Goal: Download file/media

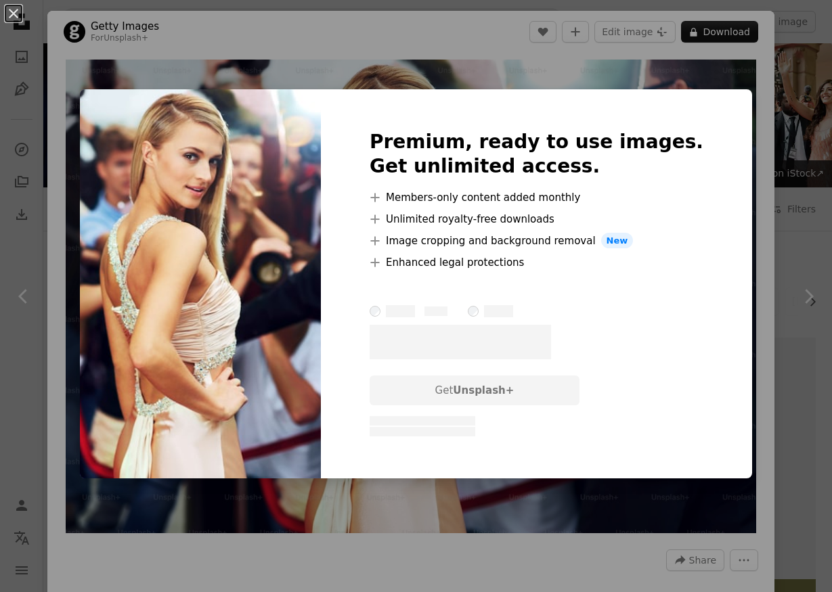
scroll to position [2936, 0]
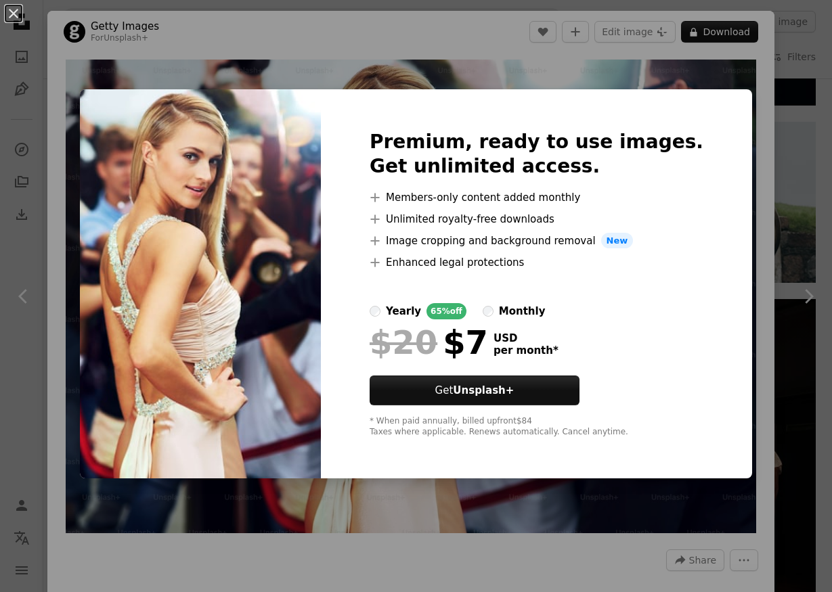
click at [532, 69] on div "An X shape Premium, ready to use images. Get unlimited access. A plus sign Memb…" at bounding box center [416, 296] width 832 height 592
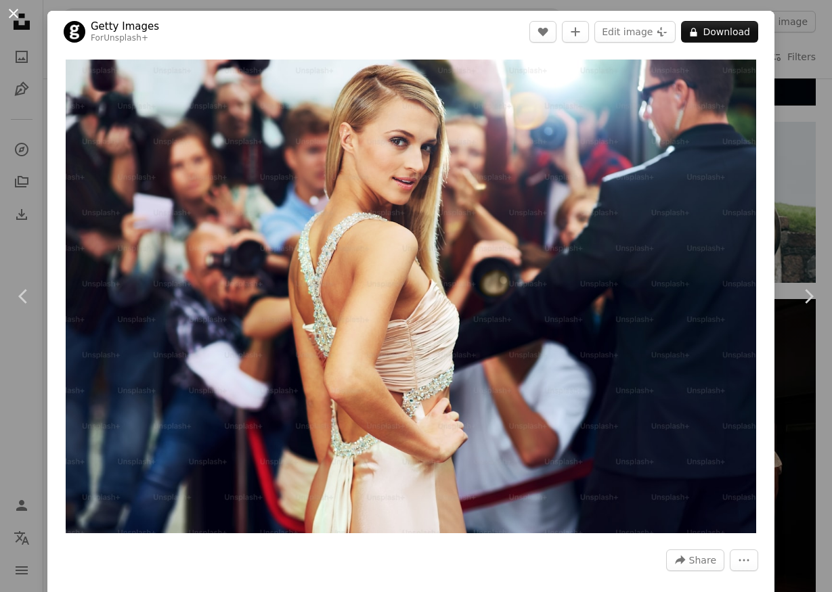
click at [11, 22] on button "An X shape" at bounding box center [13, 13] width 16 height 16
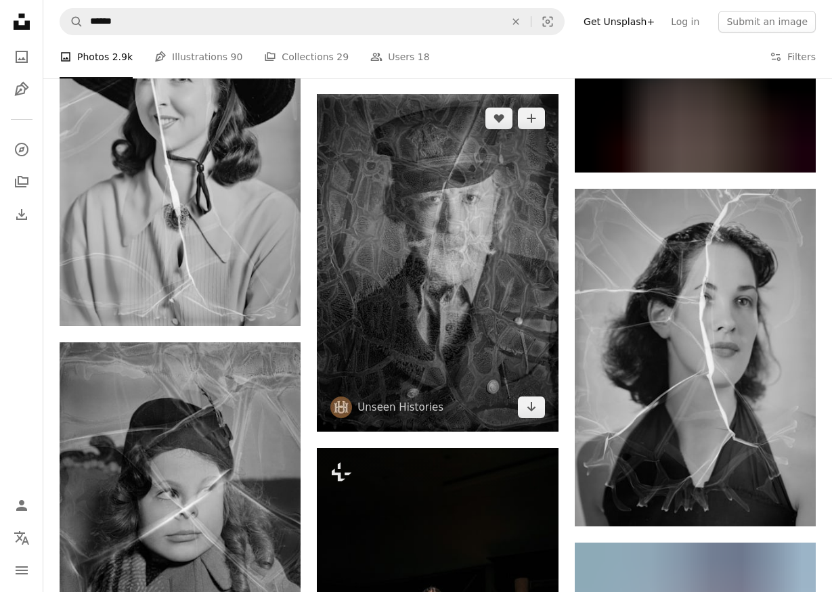
scroll to position [12170, 0]
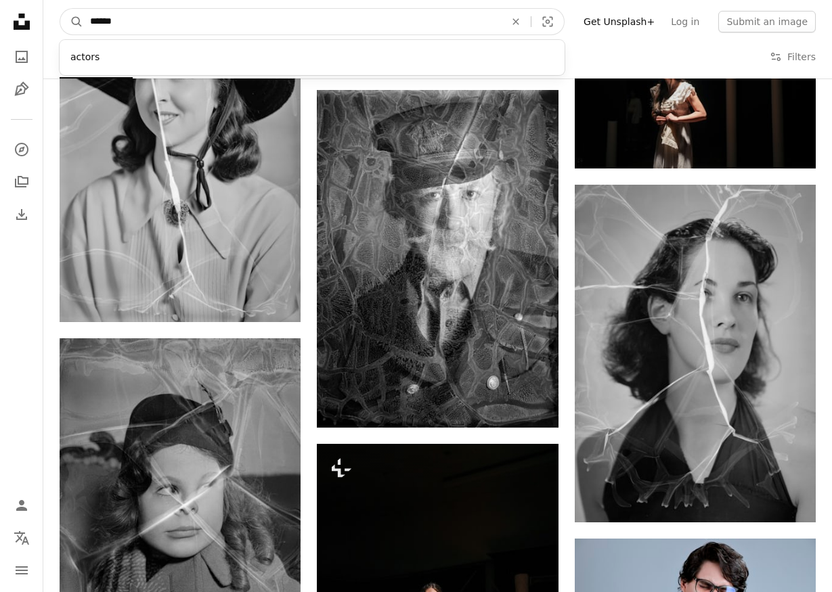
drag, startPoint x: 330, startPoint y: 16, endPoint x: 32, endPoint y: -5, distance: 297.9
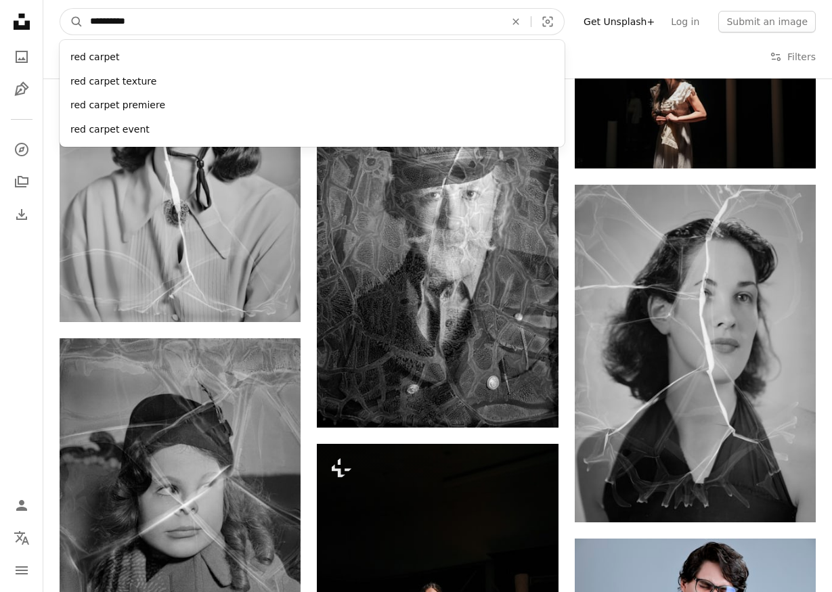
type input "**********"
click at [72, 22] on button "A magnifying glass" at bounding box center [71, 22] width 23 height 26
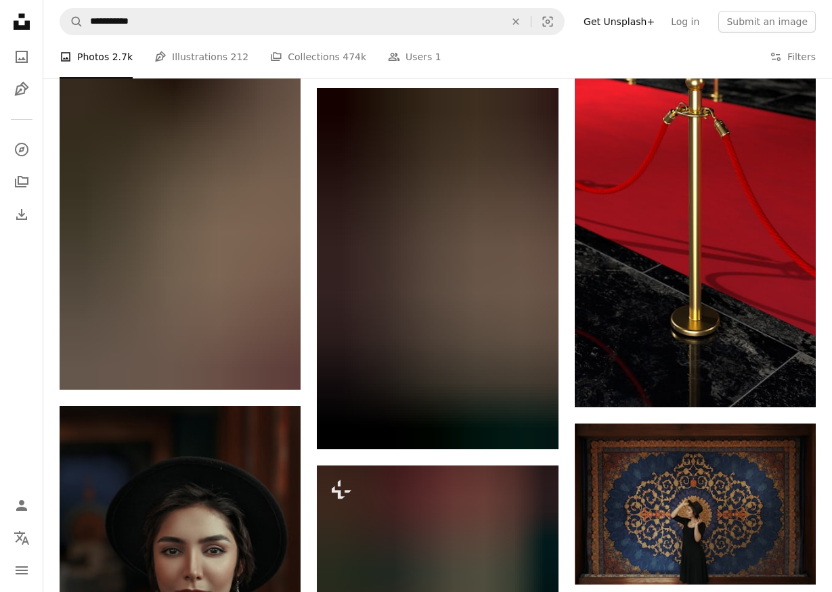
scroll to position [1992, 0]
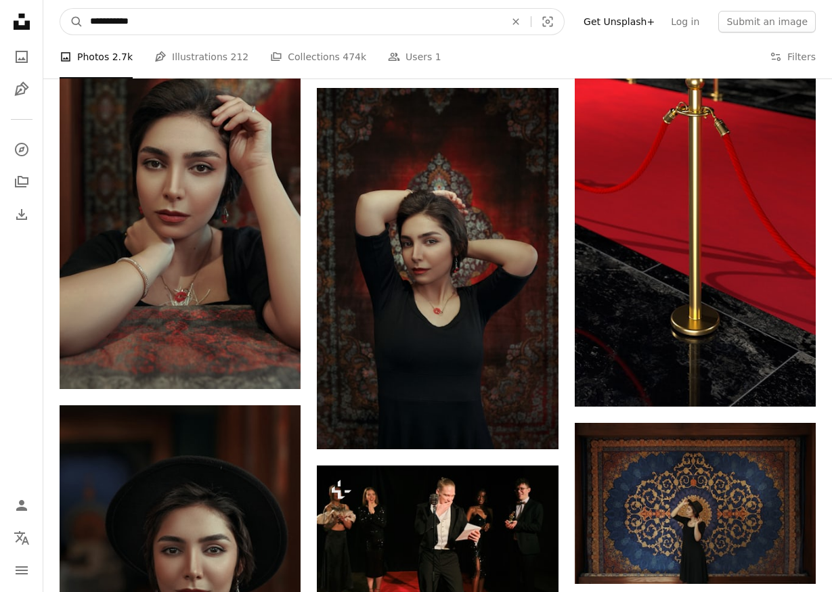
drag, startPoint x: 175, startPoint y: 20, endPoint x: 20, endPoint y: 13, distance: 155.2
click at [20, 13] on div "**********" at bounding box center [416, 339] width 832 height 4663
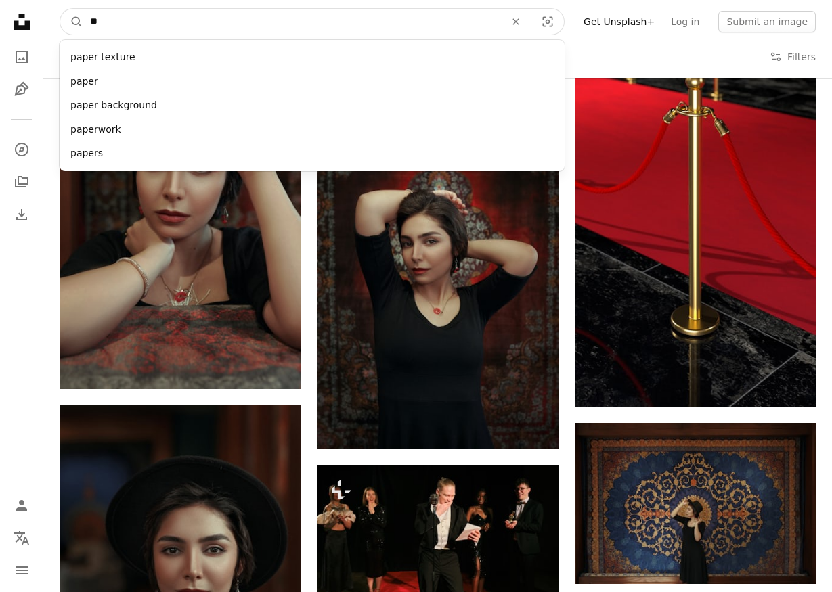
type input "*"
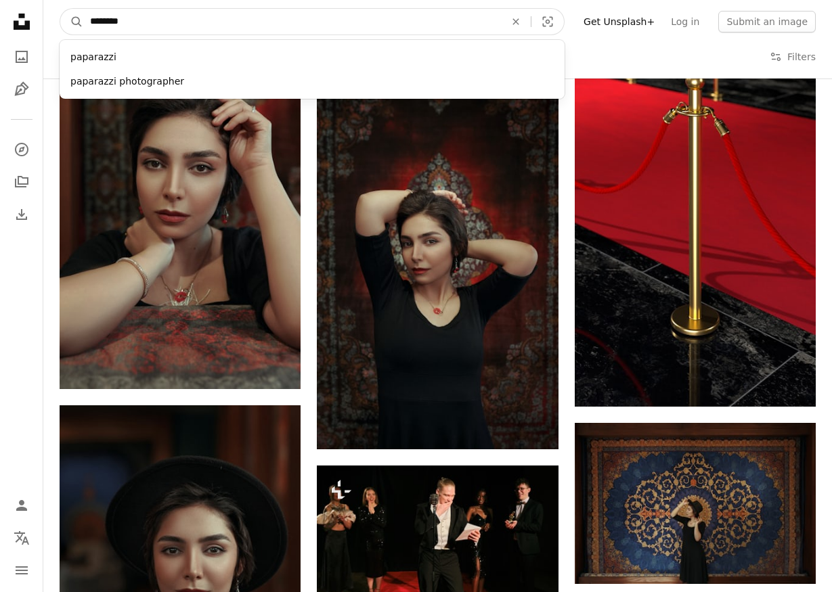
type input "*********"
click at [72, 22] on button "A magnifying glass" at bounding box center [71, 22] width 23 height 26
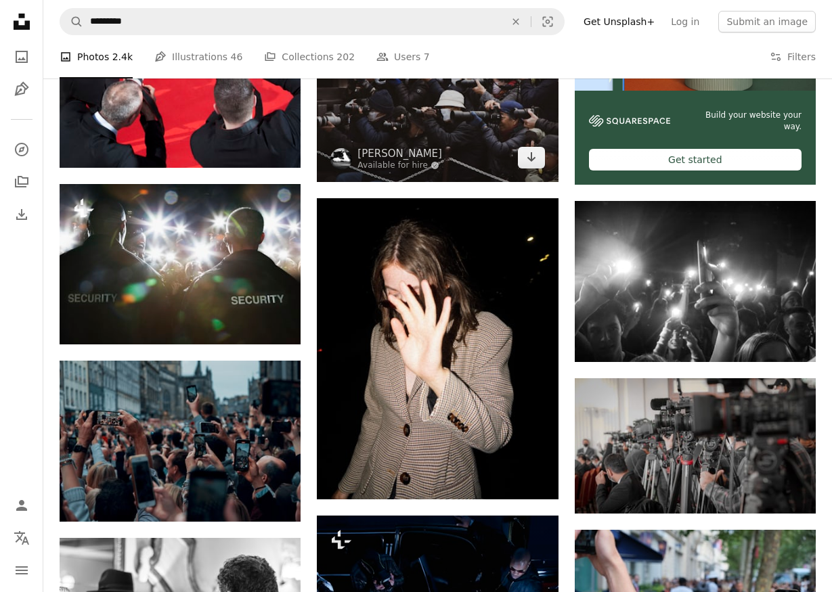
scroll to position [489, 0]
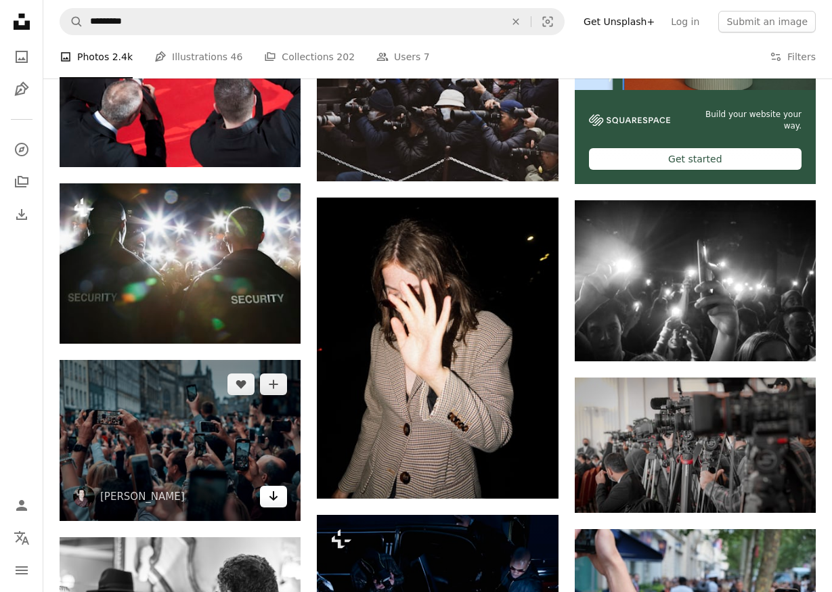
click at [280, 497] on link "Arrow pointing down" at bounding box center [273, 497] width 27 height 22
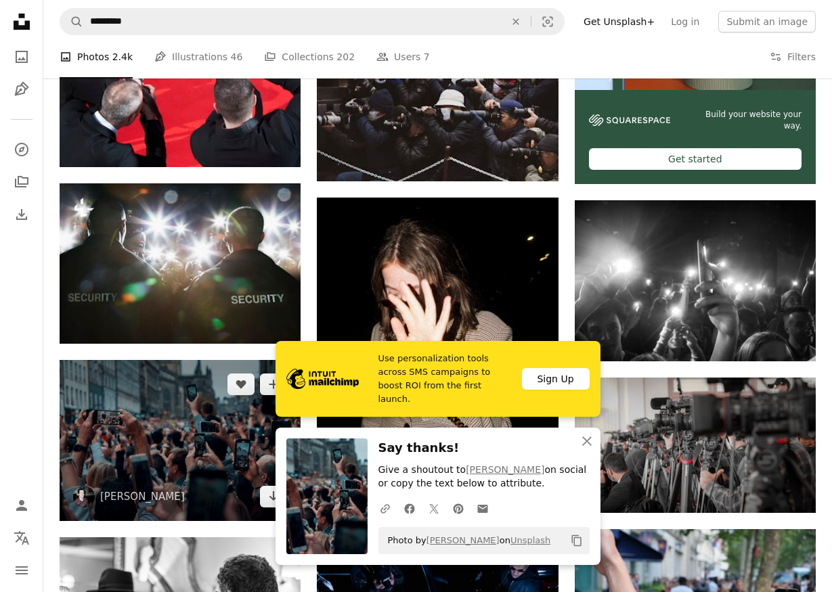
click at [188, 418] on img at bounding box center [180, 440] width 241 height 161
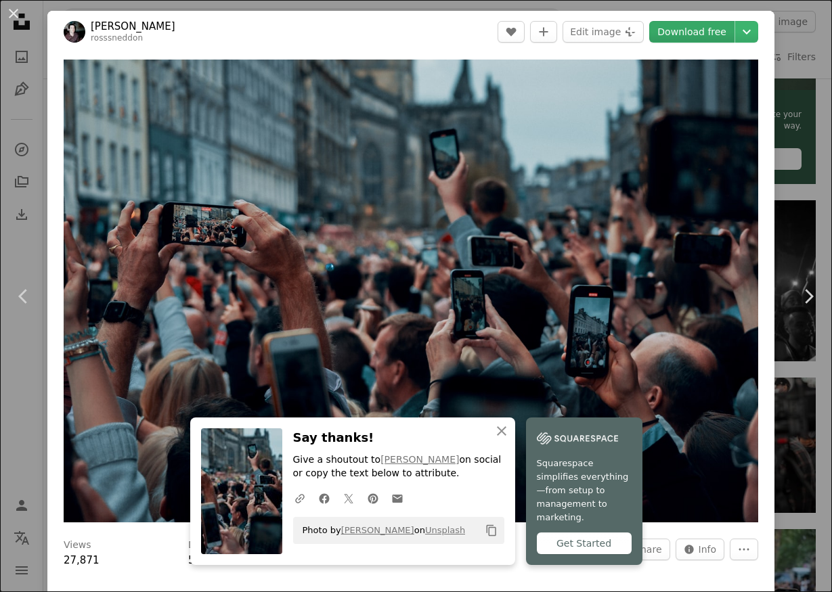
click at [706, 40] on link "Download free" at bounding box center [691, 32] width 85 height 22
click at [491, 537] on icon "Copy content" at bounding box center [491, 531] width 12 height 12
click at [13, 15] on button "An X shape" at bounding box center [13, 13] width 16 height 16
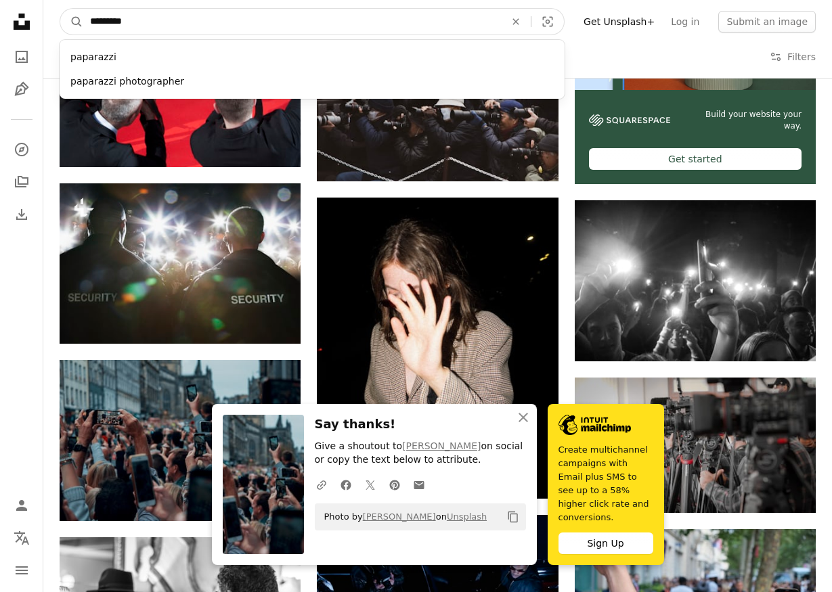
drag, startPoint x: 151, startPoint y: 25, endPoint x: 13, endPoint y: 9, distance: 139.0
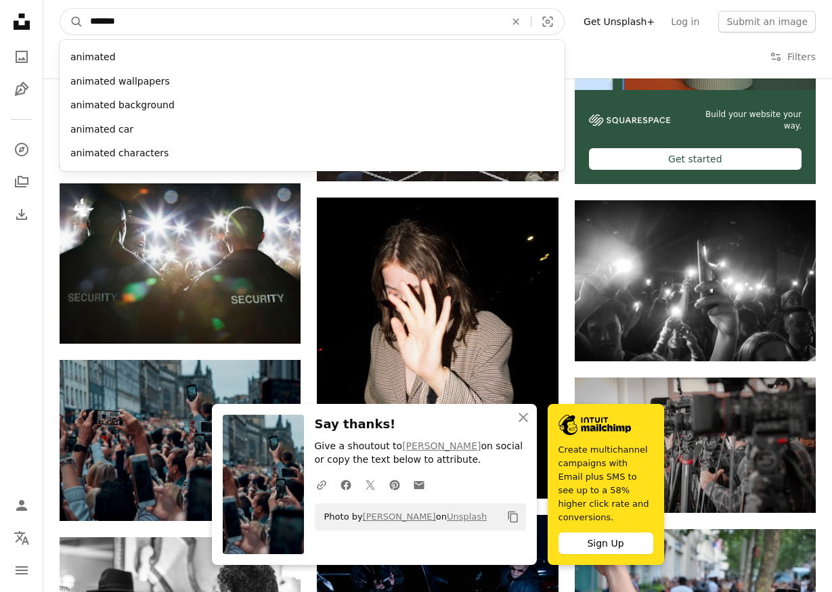
type input "********"
click at [72, 22] on button "A magnifying glass" at bounding box center [71, 22] width 23 height 26
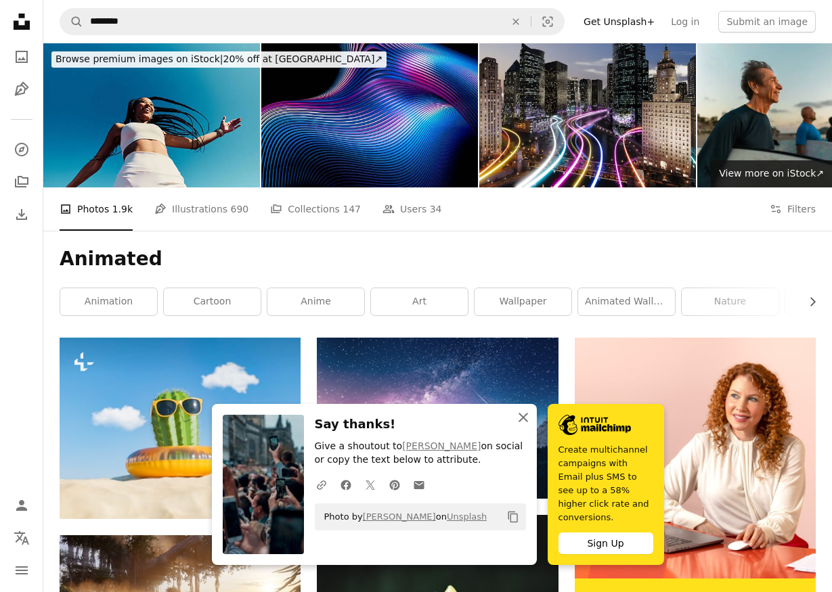
click at [527, 426] on icon "An X shape" at bounding box center [523, 418] width 16 height 16
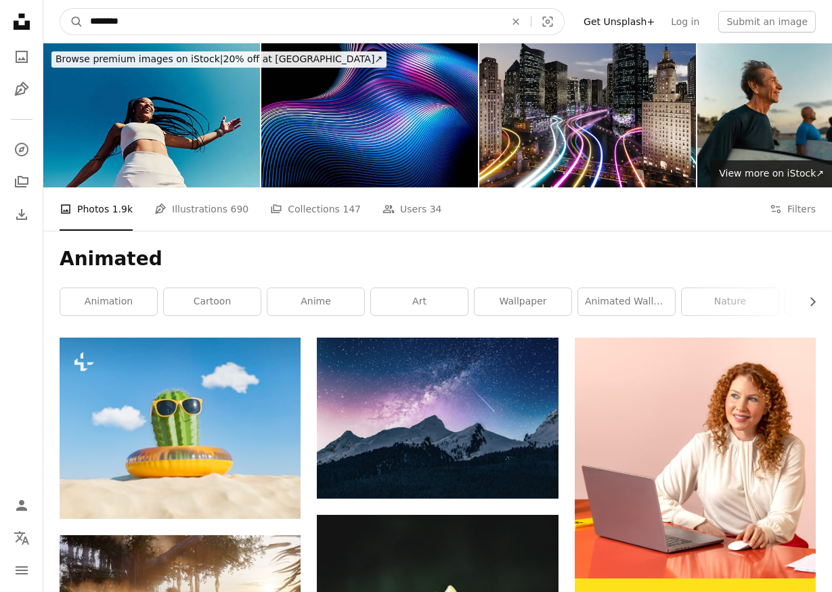
click at [239, 23] on input "********" at bounding box center [292, 22] width 418 height 26
type input "**********"
click at [72, 22] on button "A magnifying glass" at bounding box center [71, 22] width 23 height 26
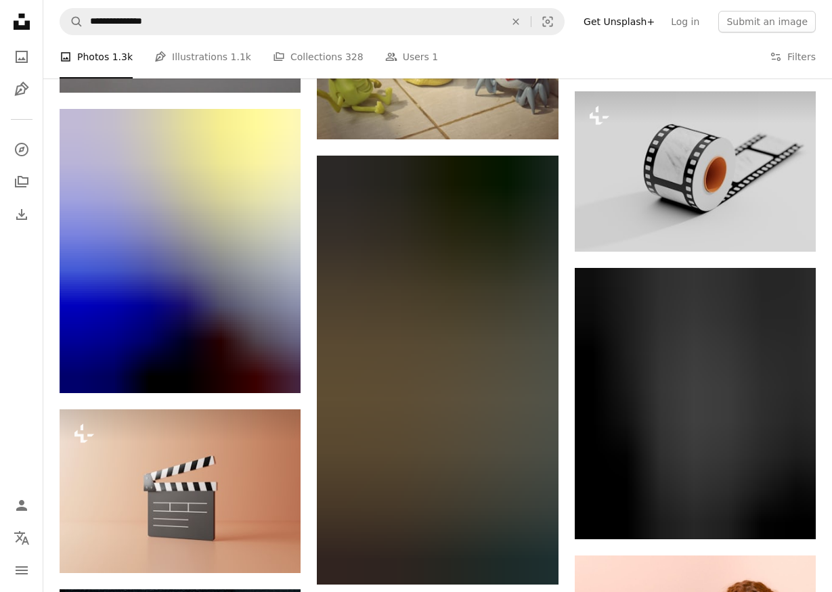
scroll to position [3280, 0]
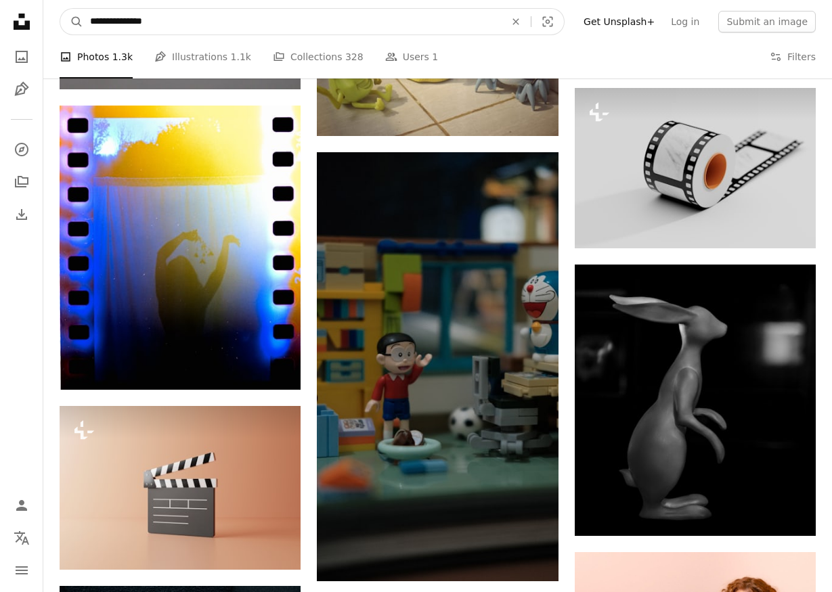
drag, startPoint x: 183, startPoint y: 19, endPoint x: -1, endPoint y: 16, distance: 184.1
type input "**********"
click at [72, 22] on button "A magnifying glass" at bounding box center [71, 22] width 23 height 26
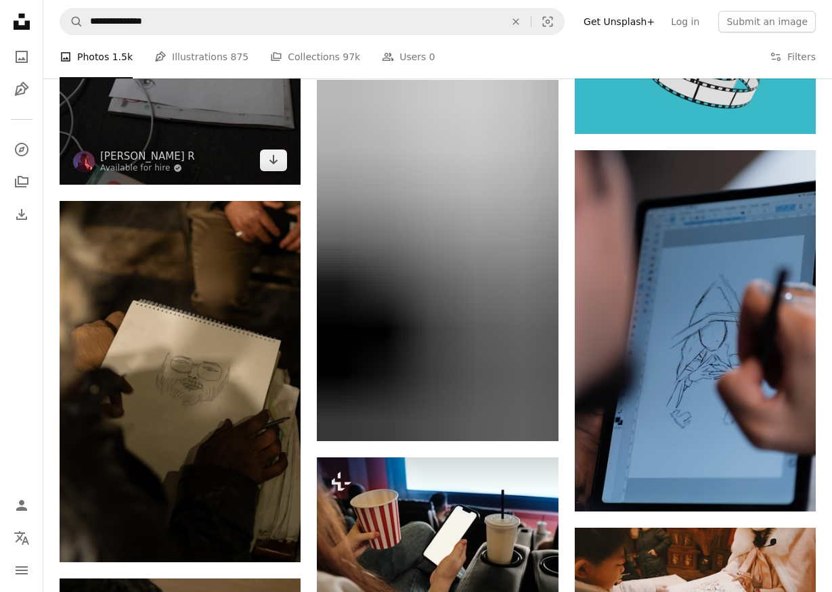
scroll to position [698, 0]
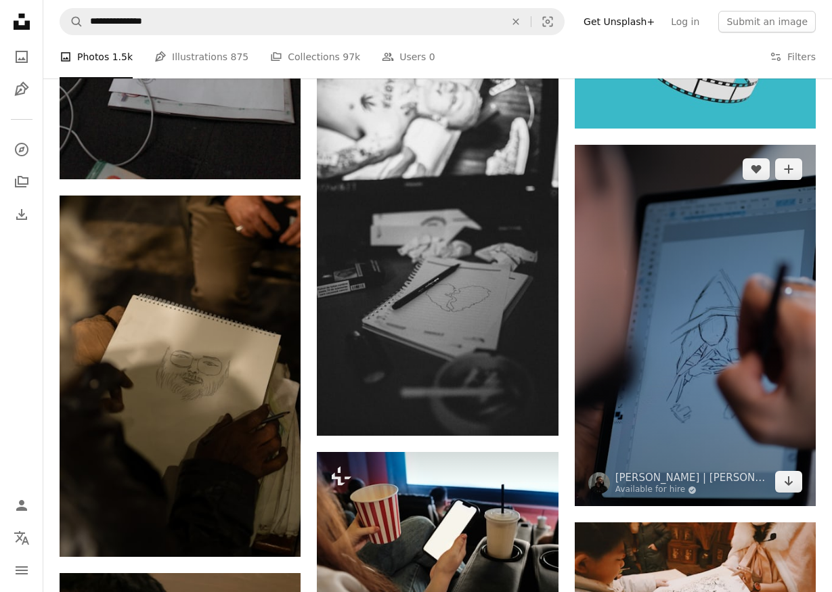
click at [689, 350] on img at bounding box center [695, 326] width 241 height 362
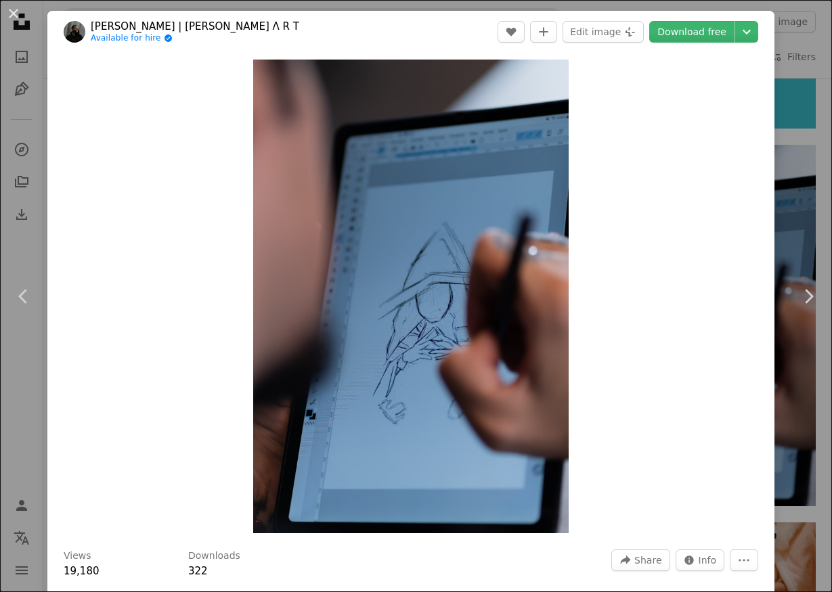
click at [684, 16] on header "[PERSON_NAME] | [PERSON_NAME] Λ R T Available for hire A checkmark inside of a …" at bounding box center [410, 32] width 727 height 42
click at [685, 28] on link "Download free" at bounding box center [691, 32] width 85 height 22
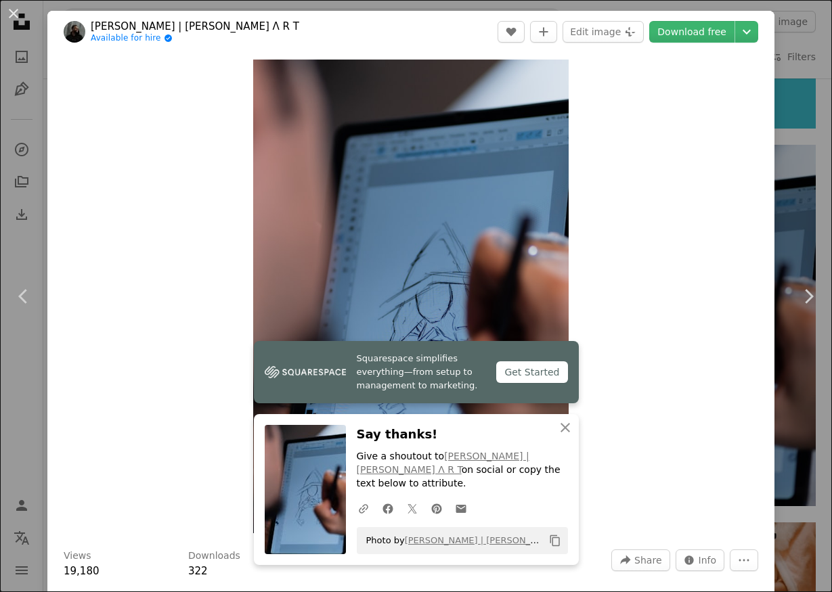
click at [555, 540] on icon "Copy content" at bounding box center [555, 541] width 12 height 12
click at [14, 18] on button "An X shape" at bounding box center [13, 13] width 16 height 16
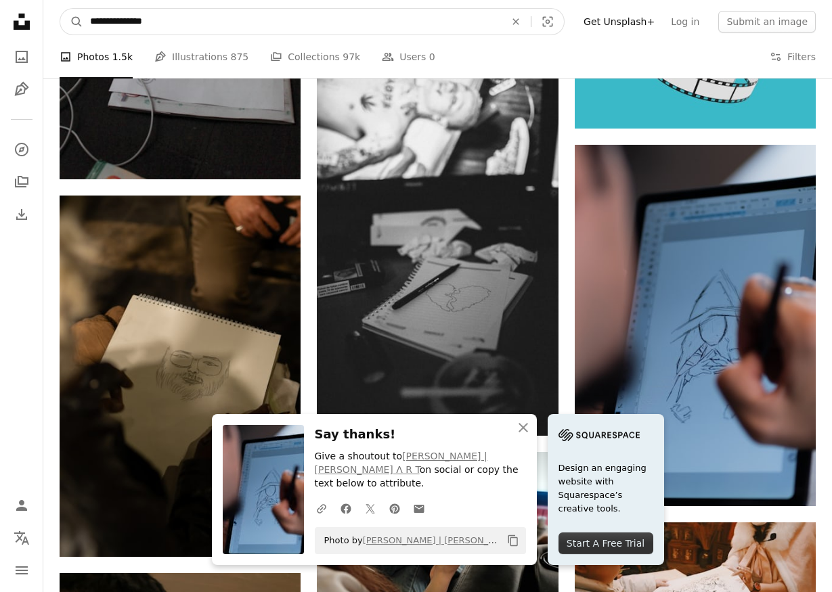
drag, startPoint x: 175, startPoint y: 29, endPoint x: 15, endPoint y: 13, distance: 160.6
type input "*********"
click at [72, 22] on button "A magnifying glass" at bounding box center [71, 22] width 23 height 26
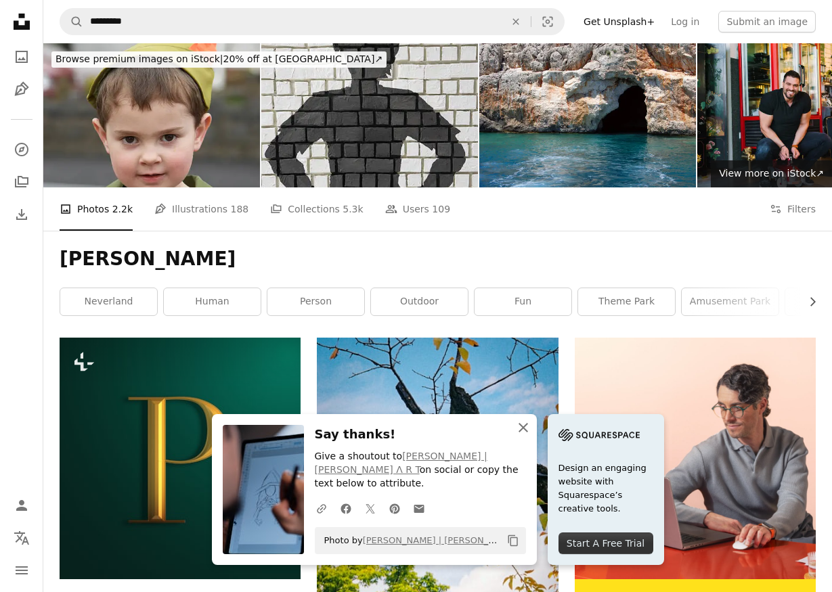
click at [525, 436] on icon "An X shape" at bounding box center [523, 428] width 16 height 16
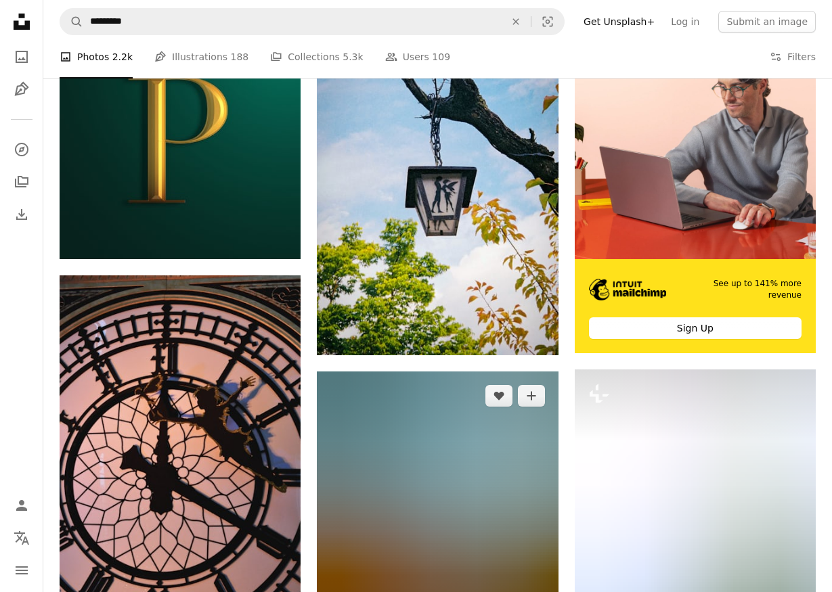
scroll to position [64, 0]
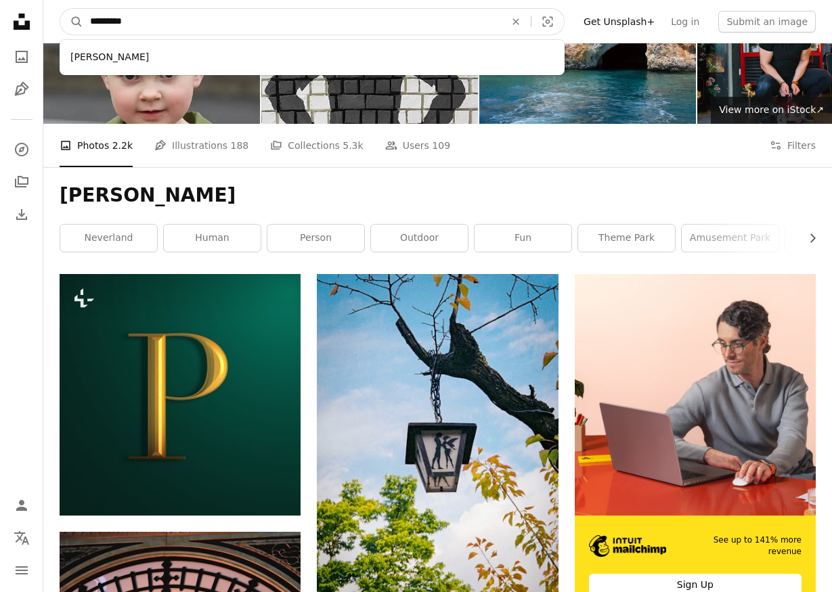
drag, startPoint x: 162, startPoint y: 31, endPoint x: 38, endPoint y: 11, distance: 126.2
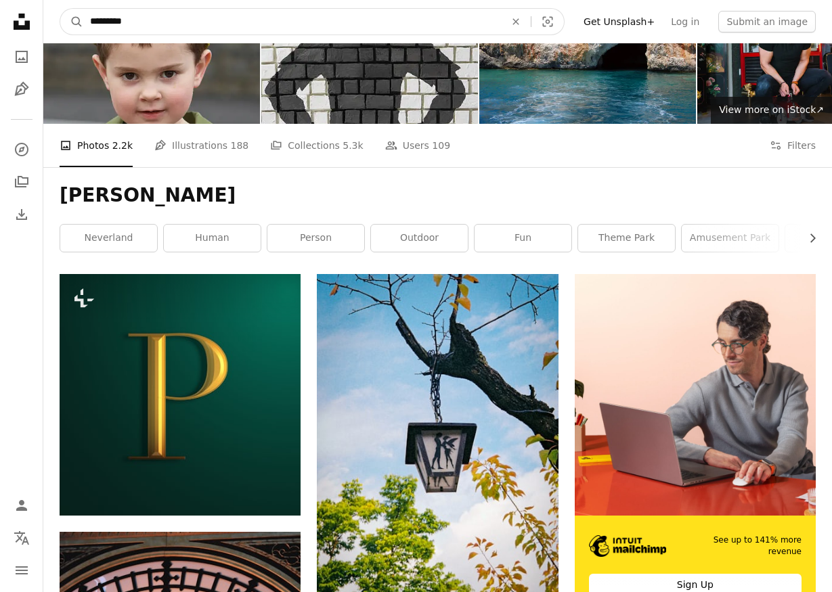
type input "**********"
click at [72, 22] on button "A magnifying glass" at bounding box center [71, 22] width 23 height 26
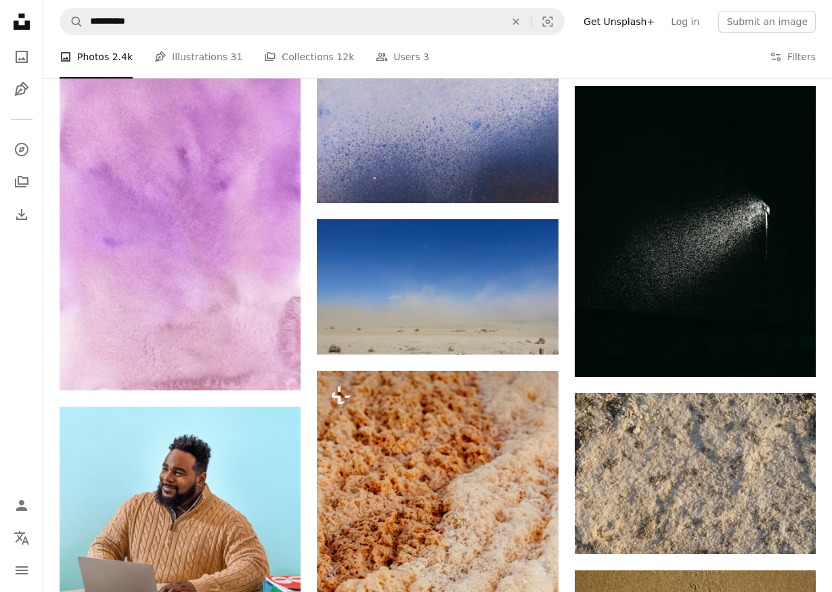
scroll to position [1876, 0]
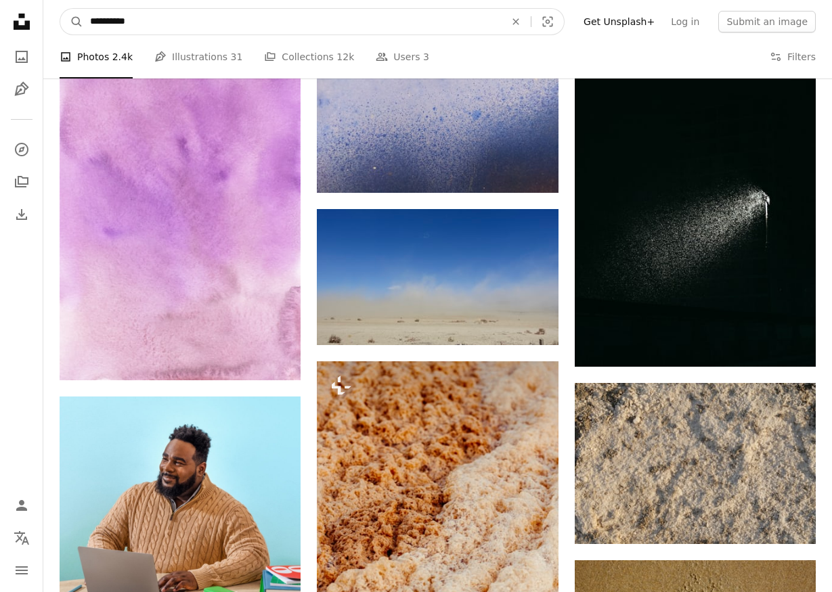
drag, startPoint x: 175, startPoint y: 24, endPoint x: 22, endPoint y: -14, distance: 157.0
type input "**********"
click at [72, 22] on button "A magnifying glass" at bounding box center [71, 22] width 23 height 26
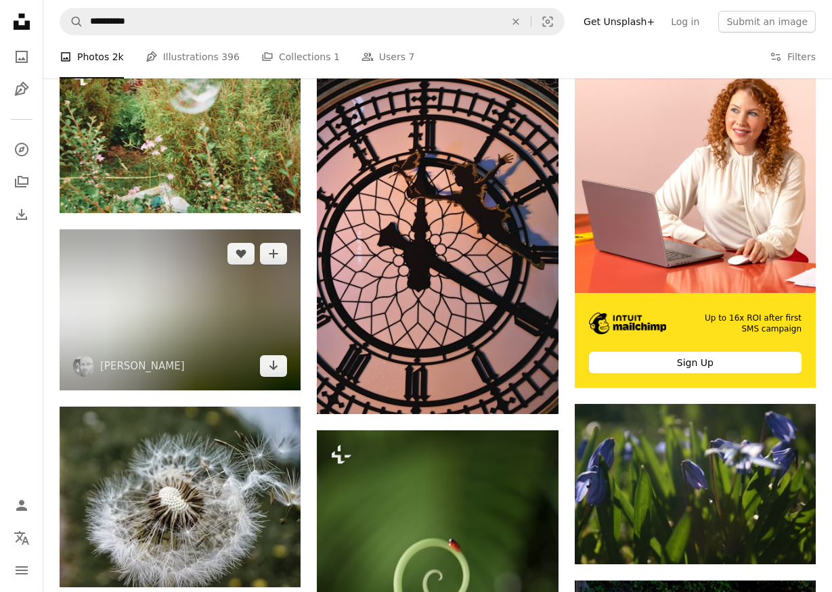
scroll to position [282, 0]
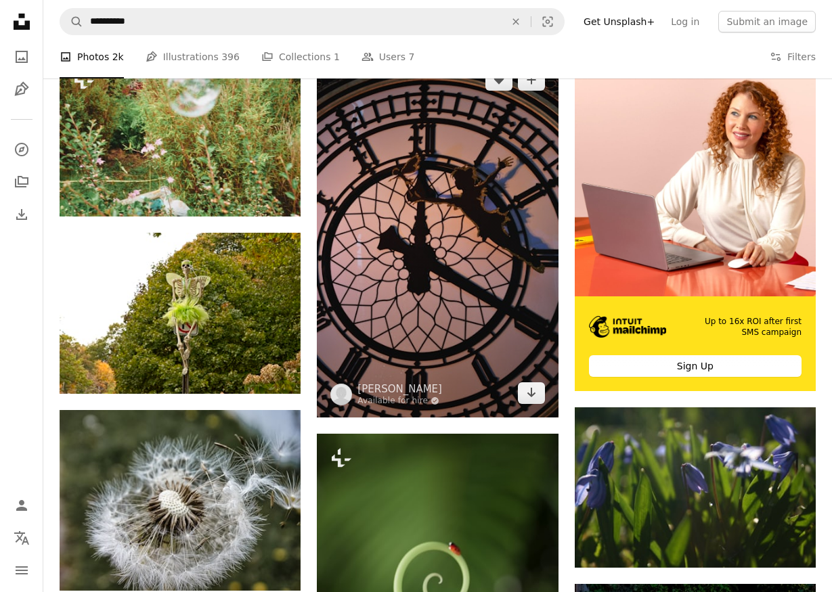
click at [434, 278] on img at bounding box center [437, 236] width 241 height 361
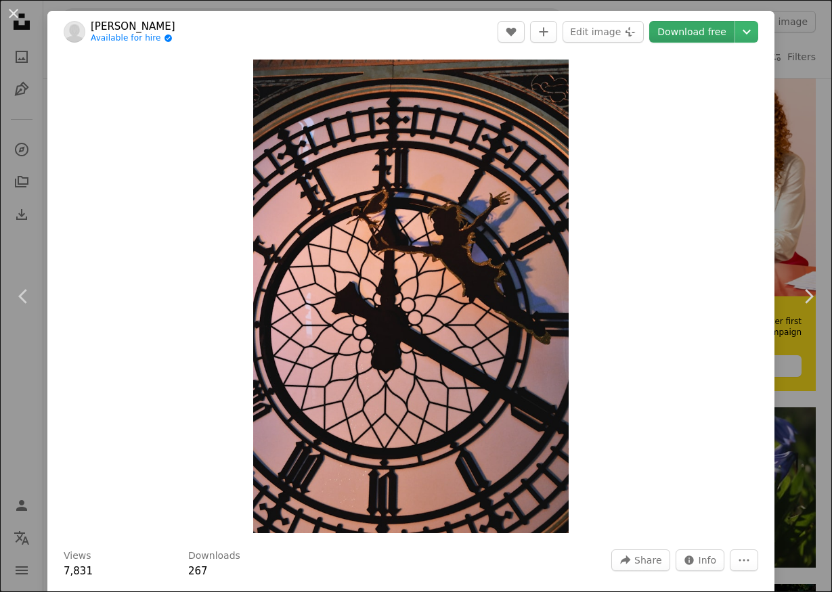
click at [691, 32] on link "Download free" at bounding box center [691, 32] width 85 height 22
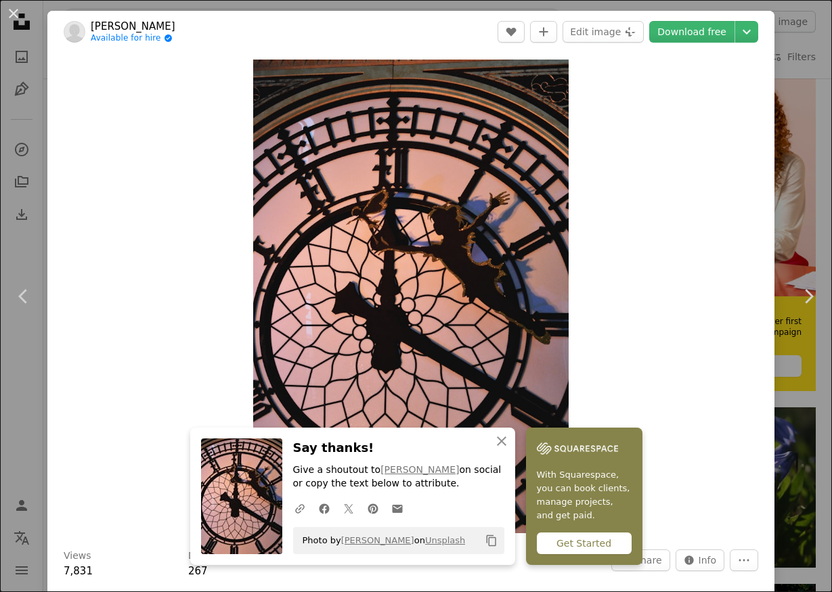
click at [490, 539] on icon "Copy content" at bounding box center [491, 541] width 12 height 12
click at [16, 16] on button "An X shape" at bounding box center [13, 13] width 16 height 16
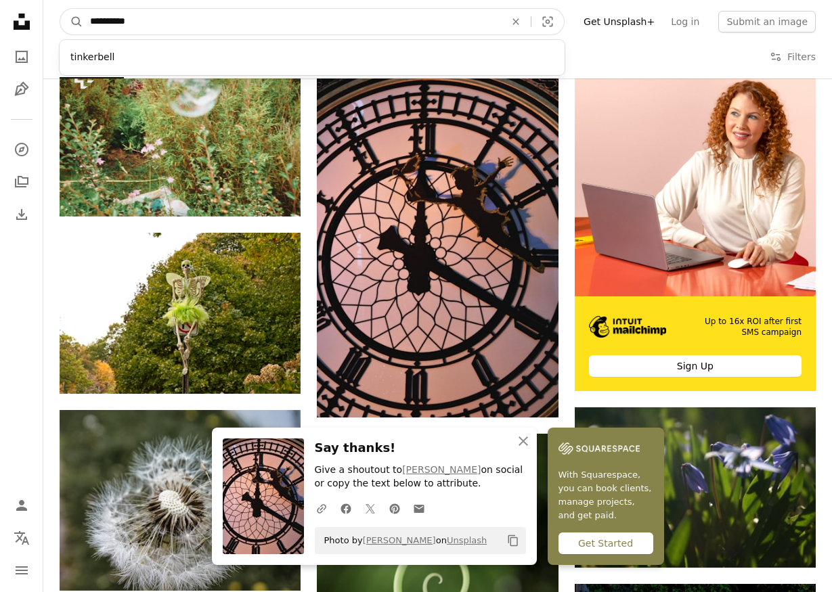
drag, startPoint x: 138, startPoint y: 24, endPoint x: 34, endPoint y: 7, distance: 105.6
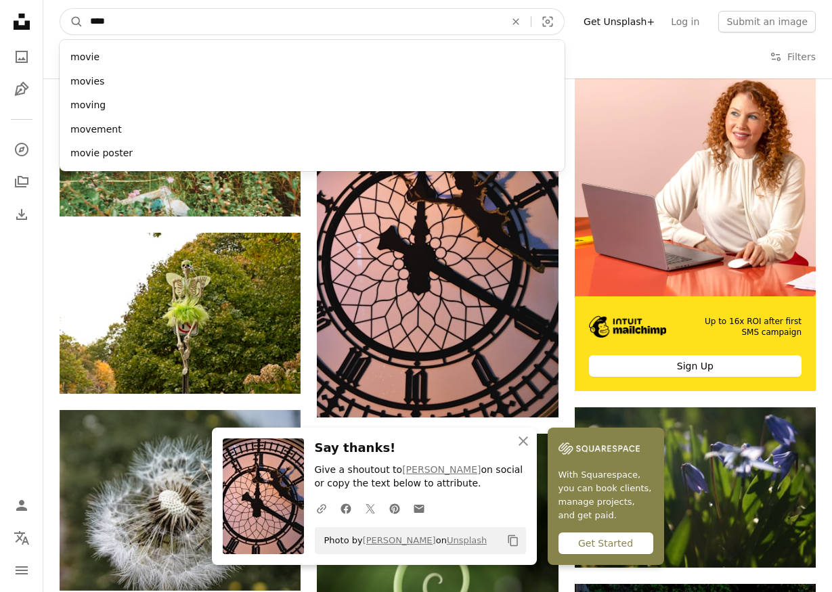
type input "*****"
click at [72, 22] on button "A magnifying glass" at bounding box center [71, 22] width 23 height 26
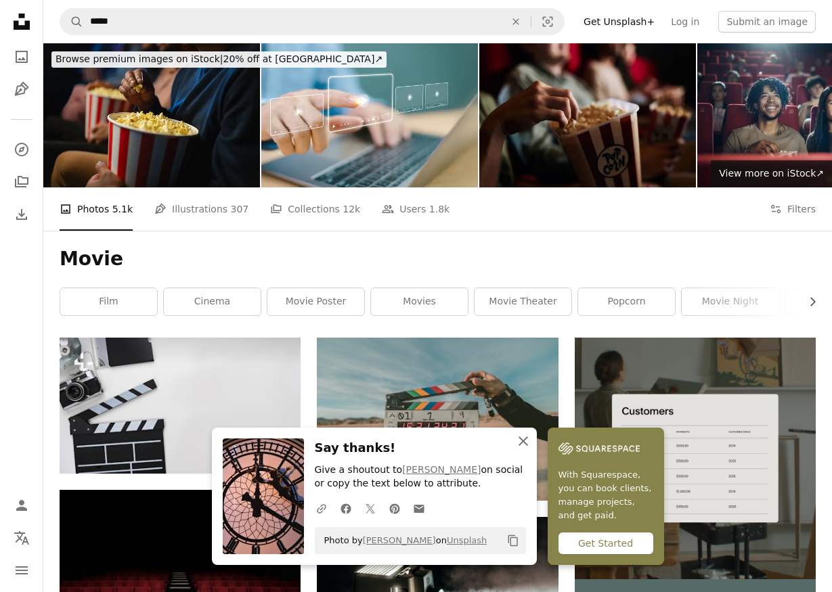
click at [521, 449] on icon "An X shape" at bounding box center [523, 441] width 16 height 16
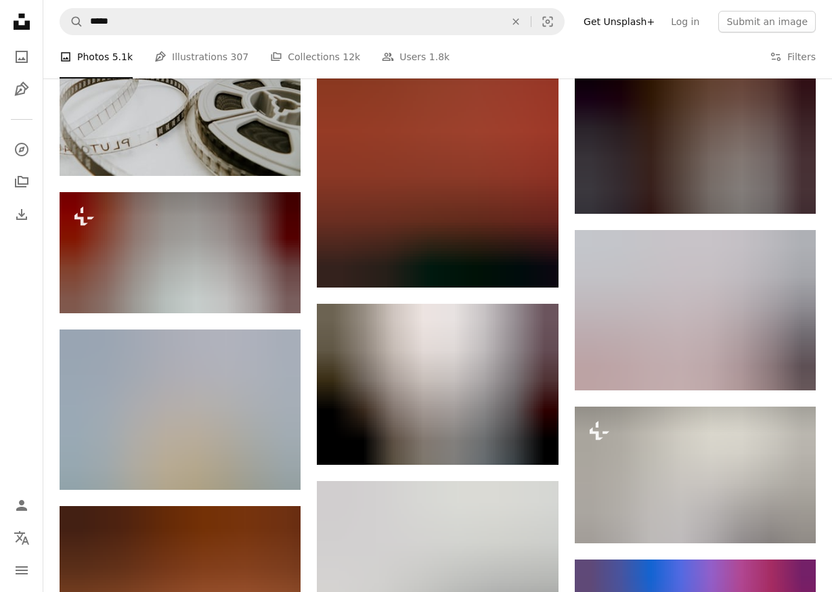
scroll to position [1333, 0]
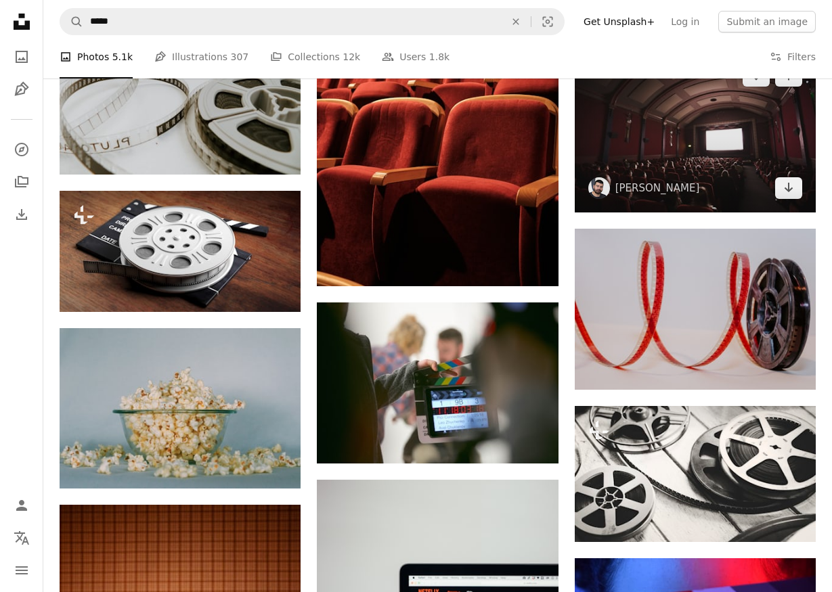
click at [726, 148] on img at bounding box center [695, 131] width 241 height 161
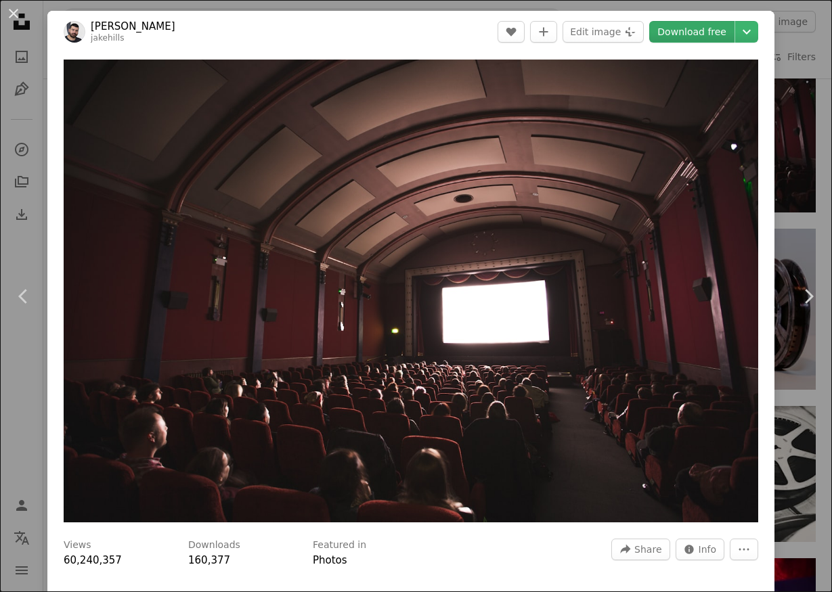
click at [705, 37] on link "Download free" at bounding box center [691, 32] width 85 height 22
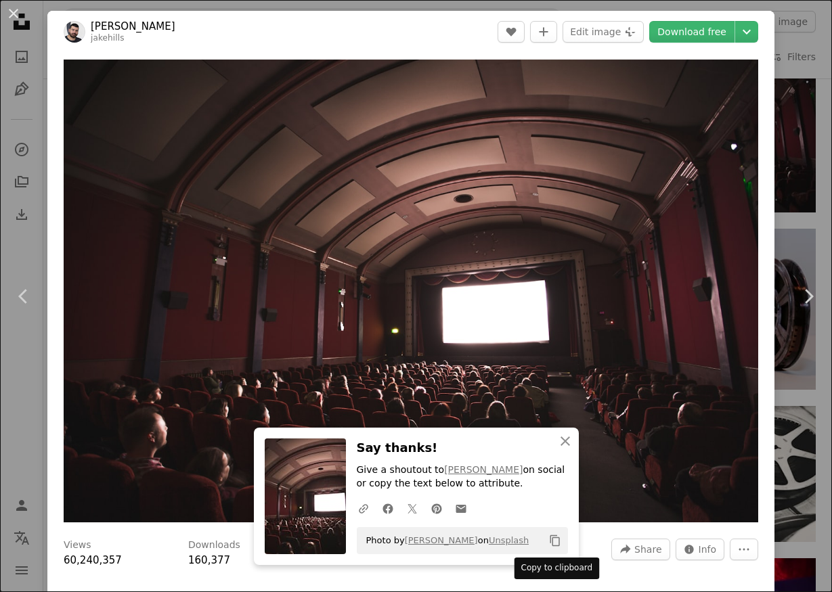
click at [558, 546] on icon "Copy to clipboard" at bounding box center [554, 541] width 9 height 12
